Goal: Transaction & Acquisition: Purchase product/service

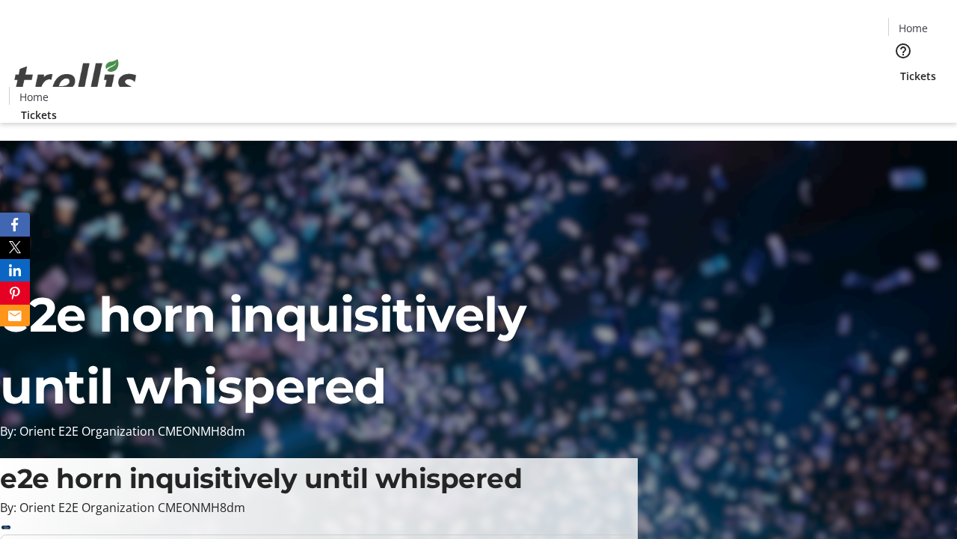
click at [901, 68] on span "Tickets" at bounding box center [919, 76] width 36 height 16
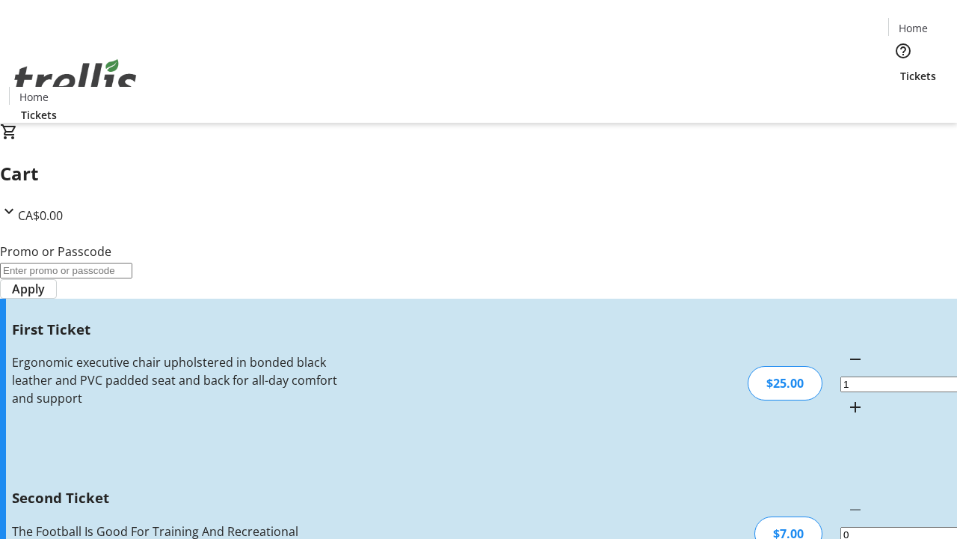
type input "2"
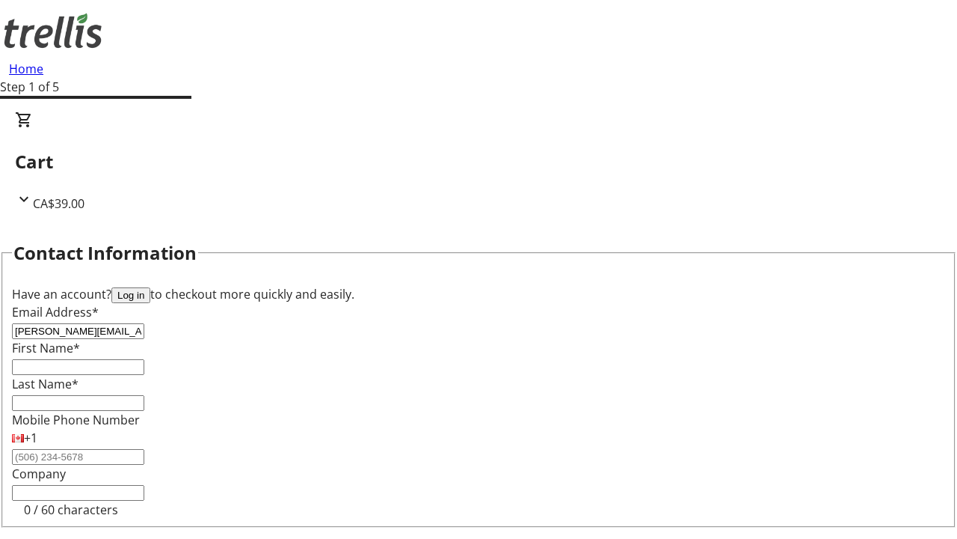
type input "[PERSON_NAME][EMAIL_ADDRESS][DOMAIN_NAME]"
type input "[PERSON_NAME]"
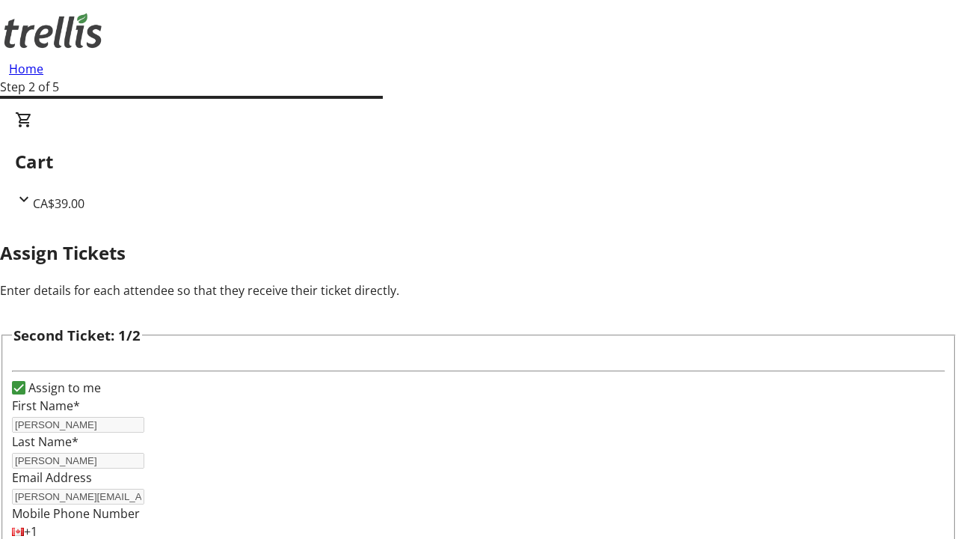
type input "[PERSON_NAME]"
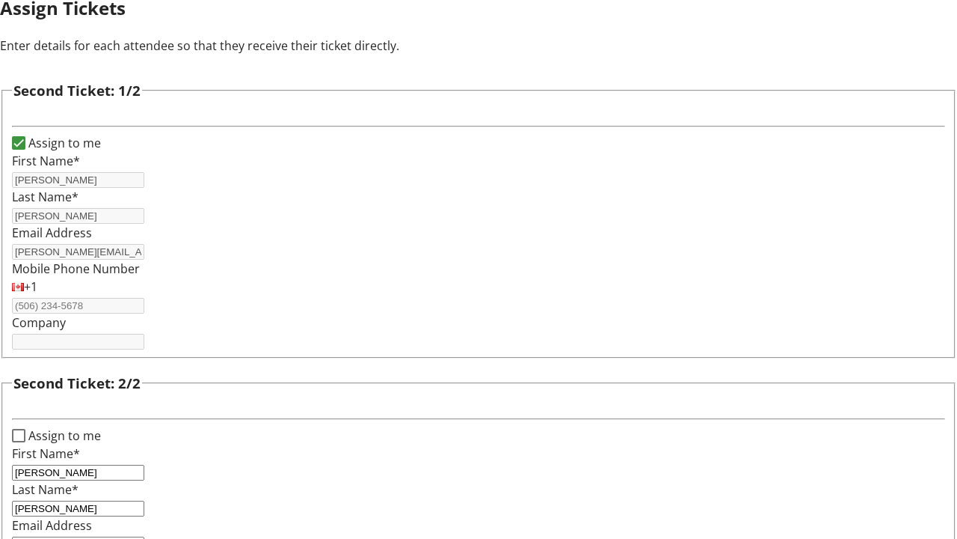
type input "[EMAIL_ADDRESS][DOMAIN_NAME]"
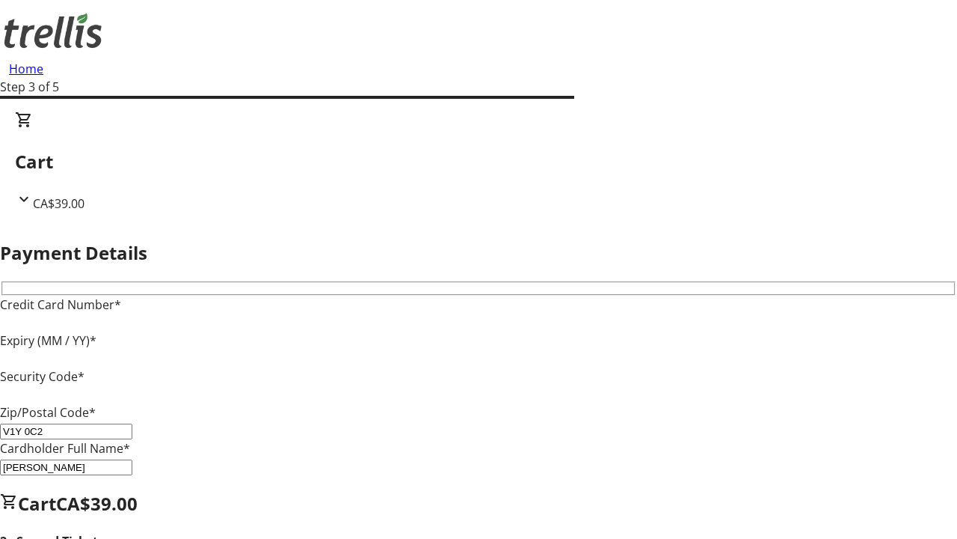
type input "V1Y 0C2"
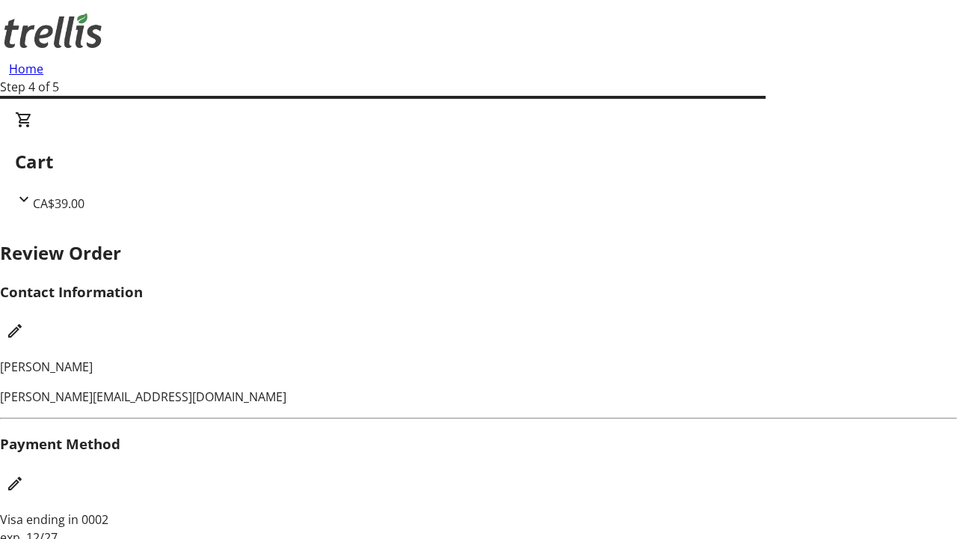
click at [24, 322] on mat-icon "Edit Contact Information" at bounding box center [15, 331] width 18 height 18
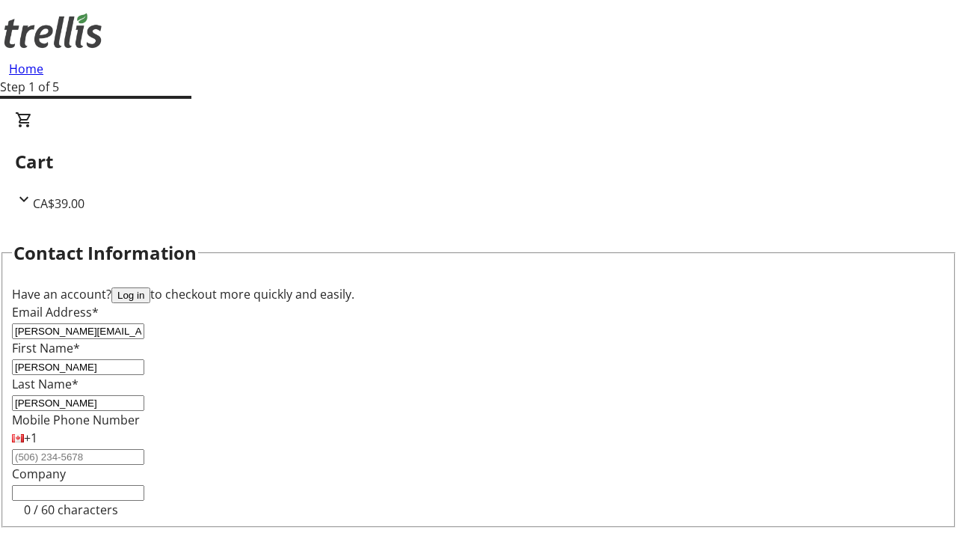
type input "[PERSON_NAME][EMAIL_ADDRESS][DOMAIN_NAME]"
type input "[PERSON_NAME]"
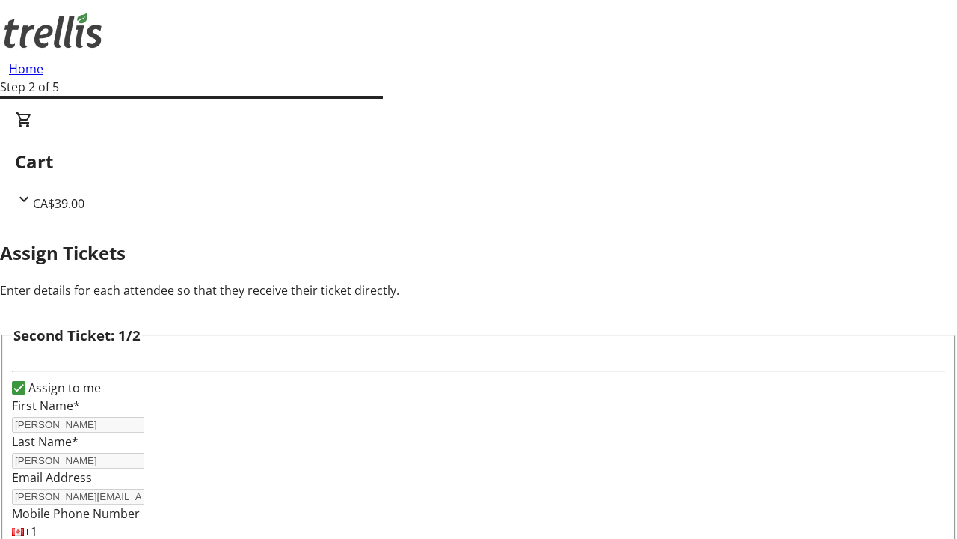
type input "New"
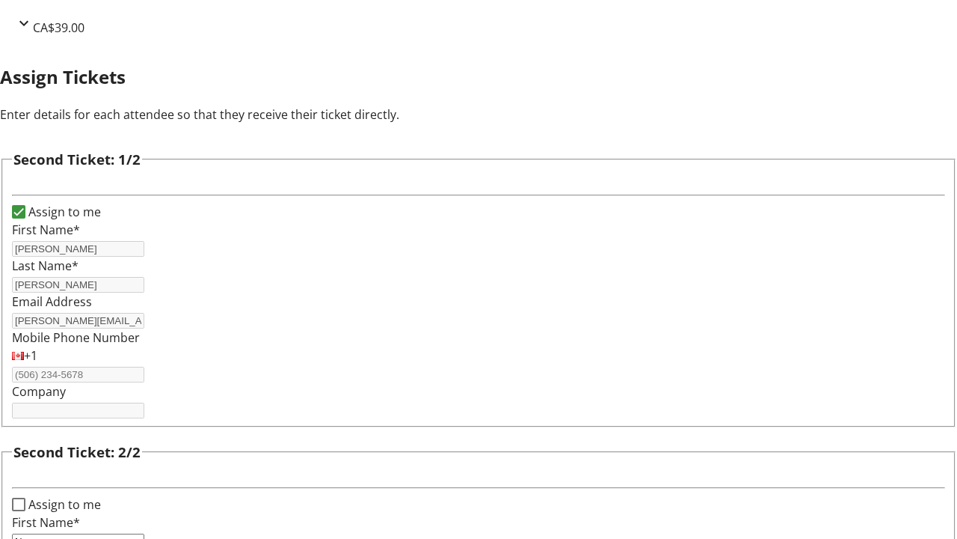
type input "Name"
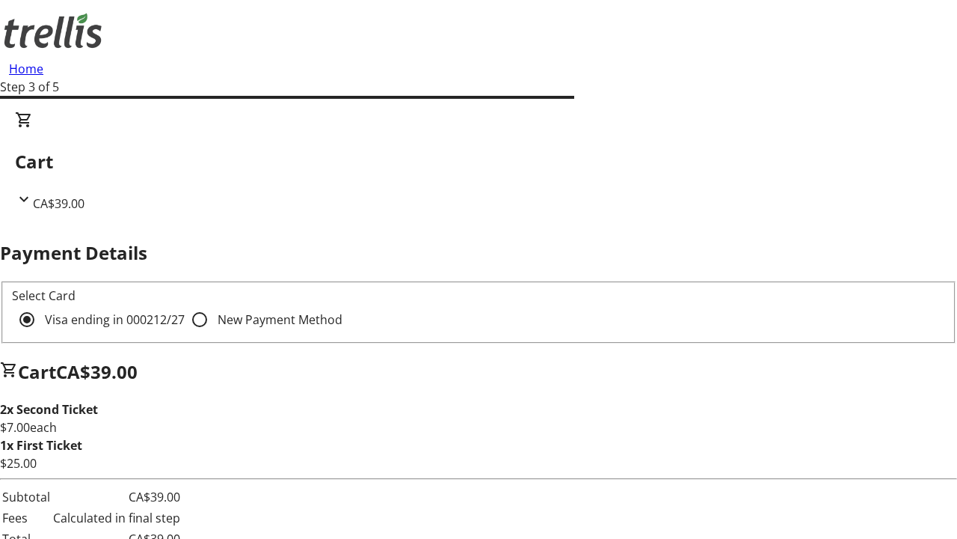
click at [185, 304] on input "New Payment Method" at bounding box center [200, 319] width 30 height 30
radio input "true"
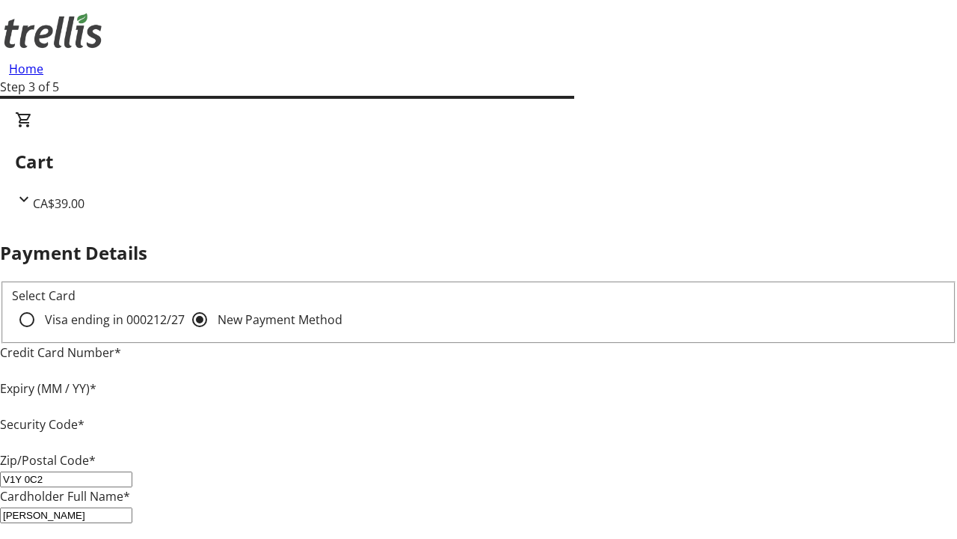
type input "V1Y 0C2"
